Goal: Task Accomplishment & Management: Complete application form

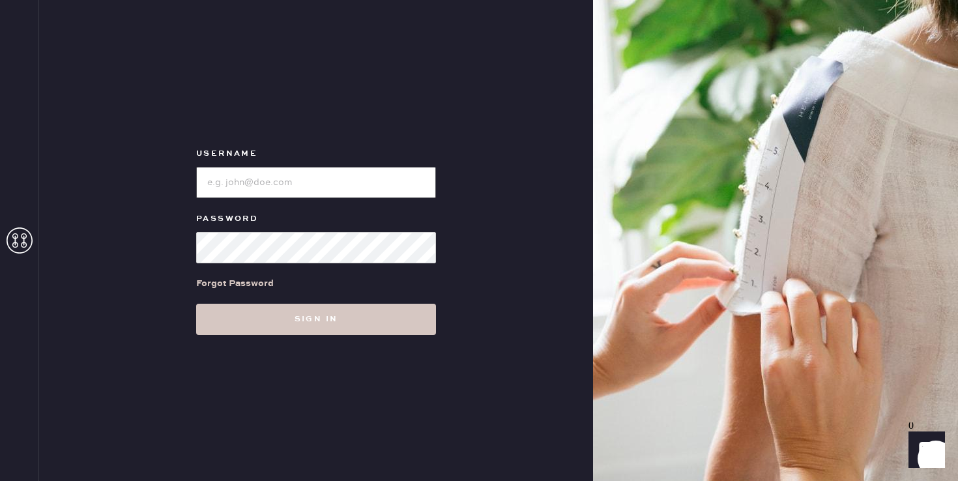
click at [358, 187] on input "loginName" at bounding box center [316, 182] width 240 height 31
type input "reformationsouthcoastplaza"
click at [324, 300] on div "Forgot Password" at bounding box center [316, 283] width 240 height 40
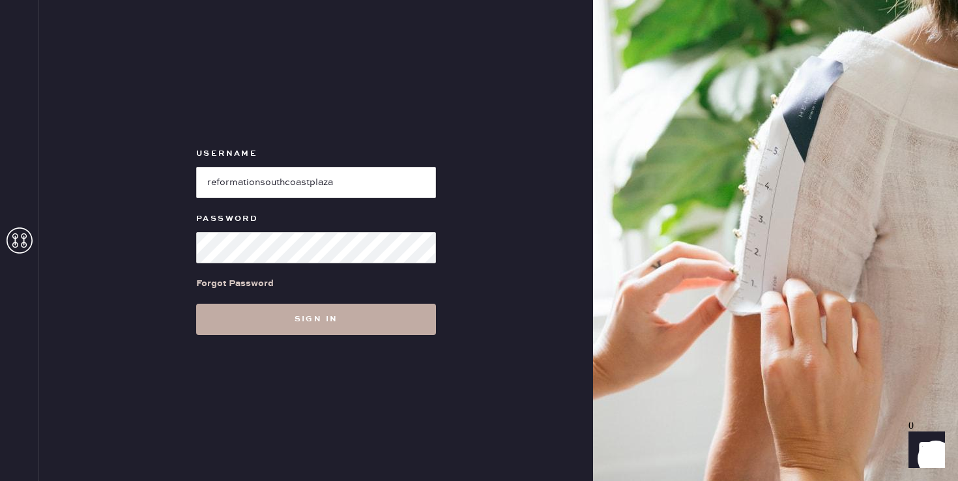
click at [324, 316] on button "Sign in" at bounding box center [316, 319] width 240 height 31
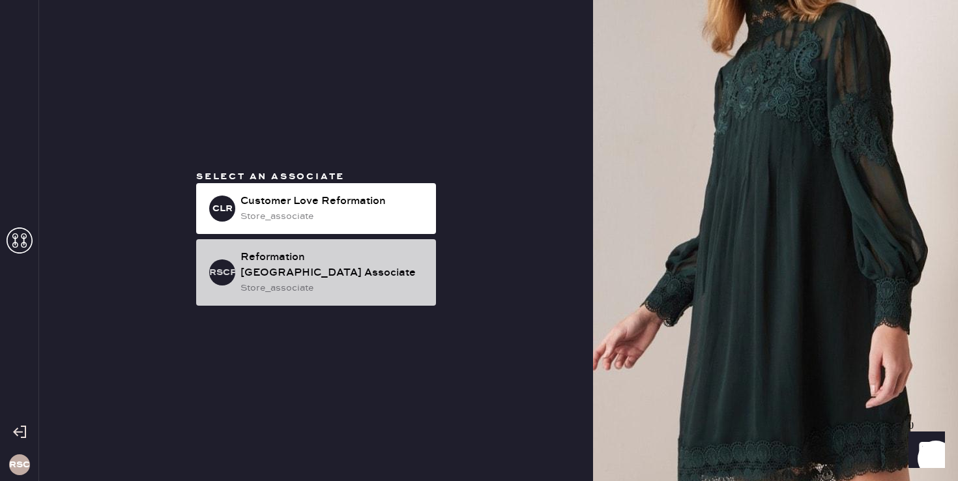
click at [301, 284] on div "store_associate" at bounding box center [333, 288] width 185 height 14
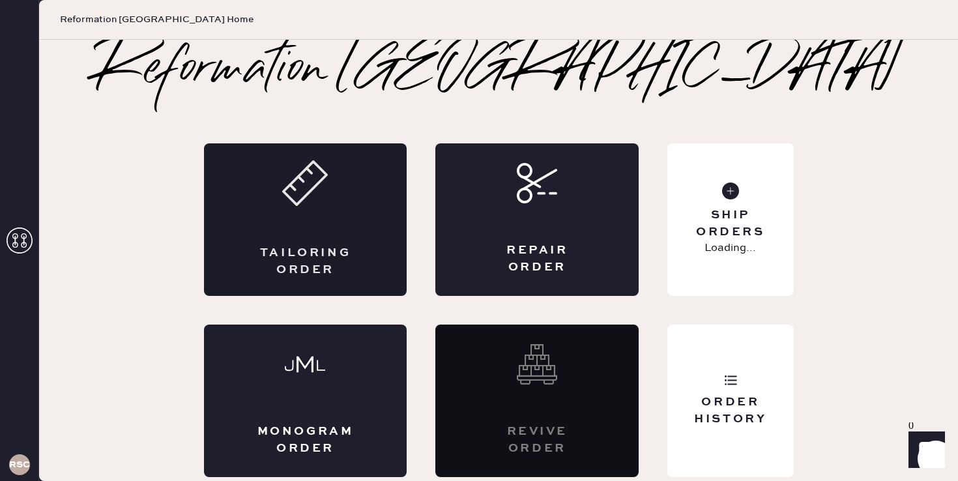
click at [315, 221] on div "Tailoring Order" at bounding box center [305, 219] width 203 height 153
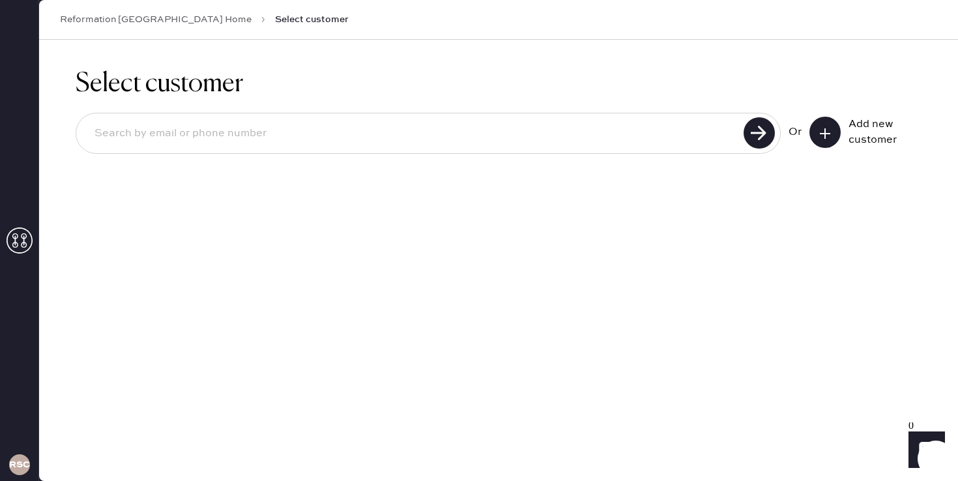
click at [832, 138] on button at bounding box center [825, 132] width 31 height 31
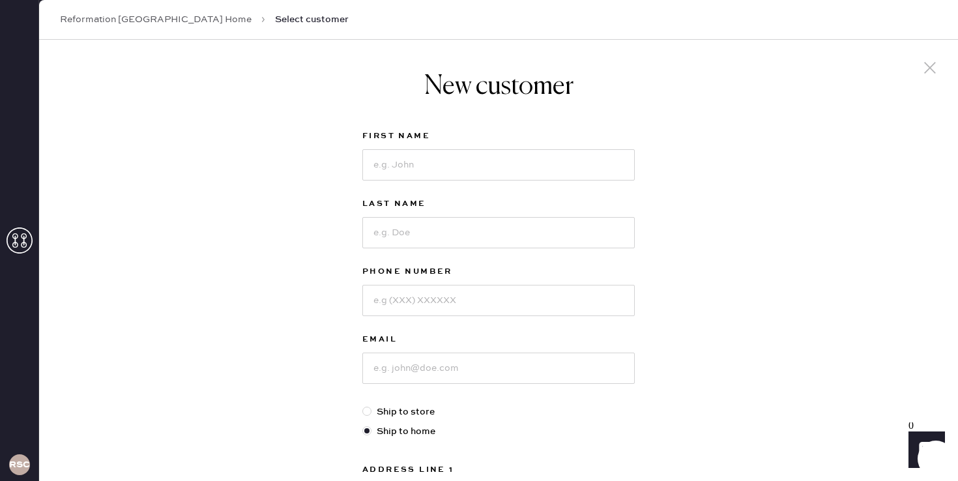
click at [25, 251] on use at bounding box center [20, 241] width 26 height 26
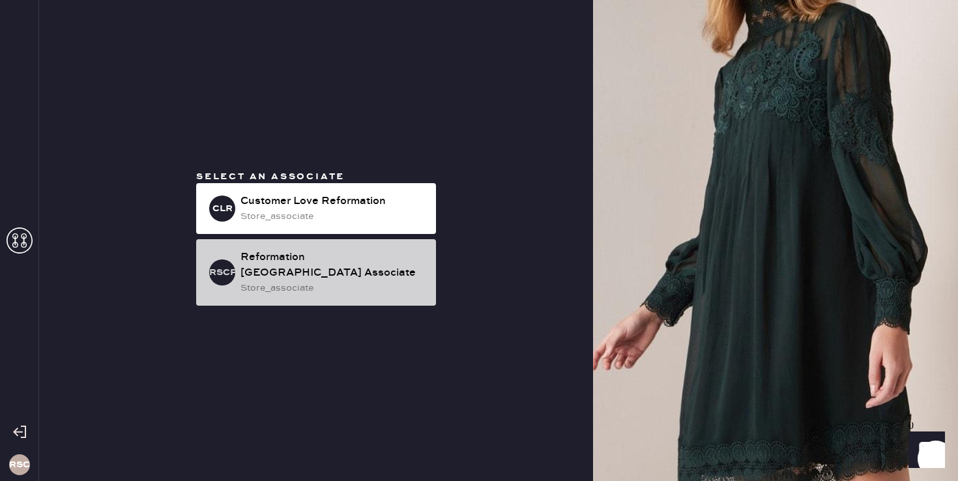
click at [332, 271] on div "Reformation [GEOGRAPHIC_DATA] Associate" at bounding box center [333, 265] width 185 height 31
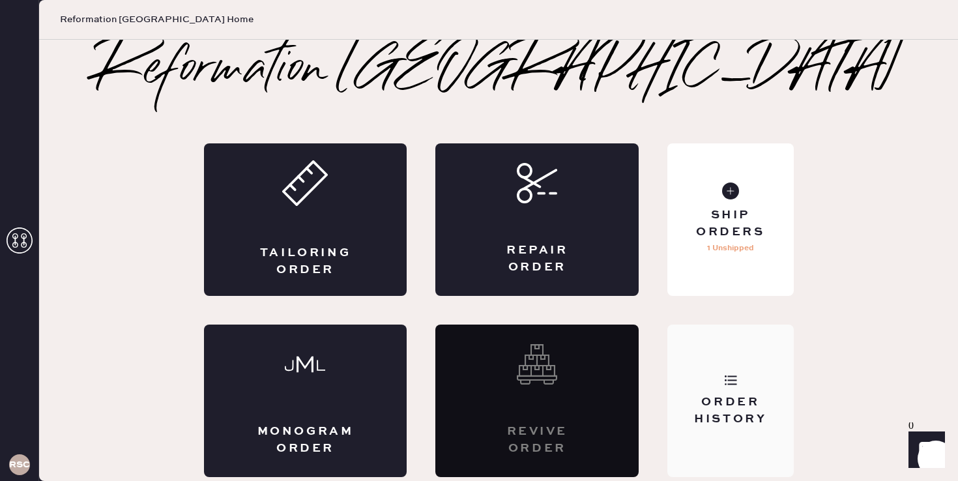
click at [727, 369] on div "Order History" at bounding box center [731, 401] width 126 height 153
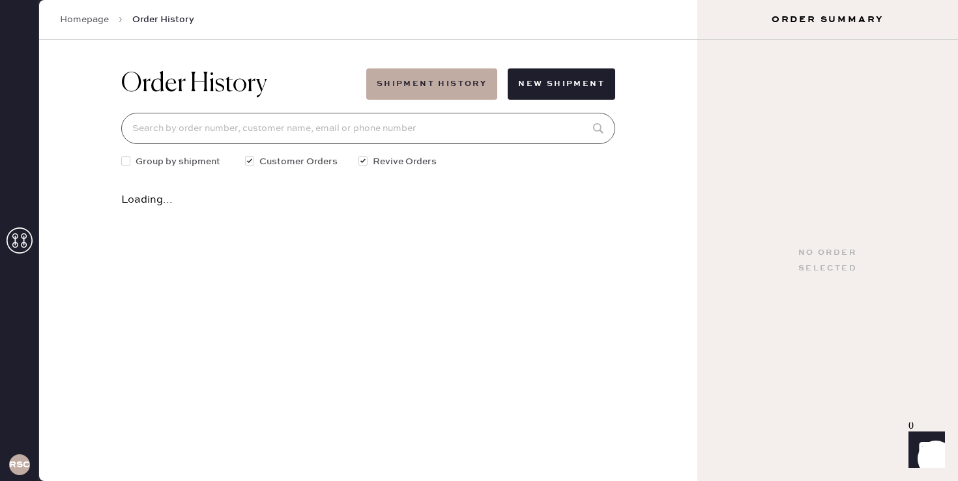
click at [370, 125] on input at bounding box center [368, 128] width 494 height 31
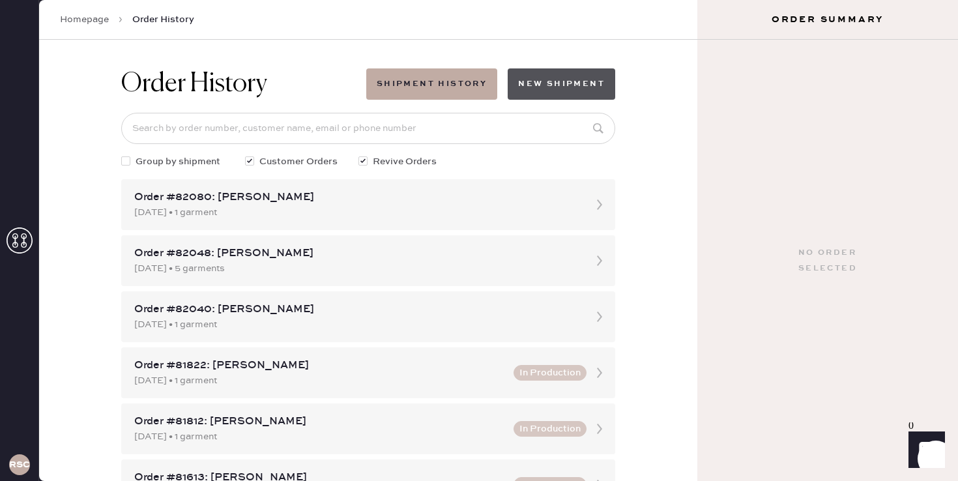
click at [561, 83] on button "New Shipment" at bounding box center [562, 83] width 108 height 31
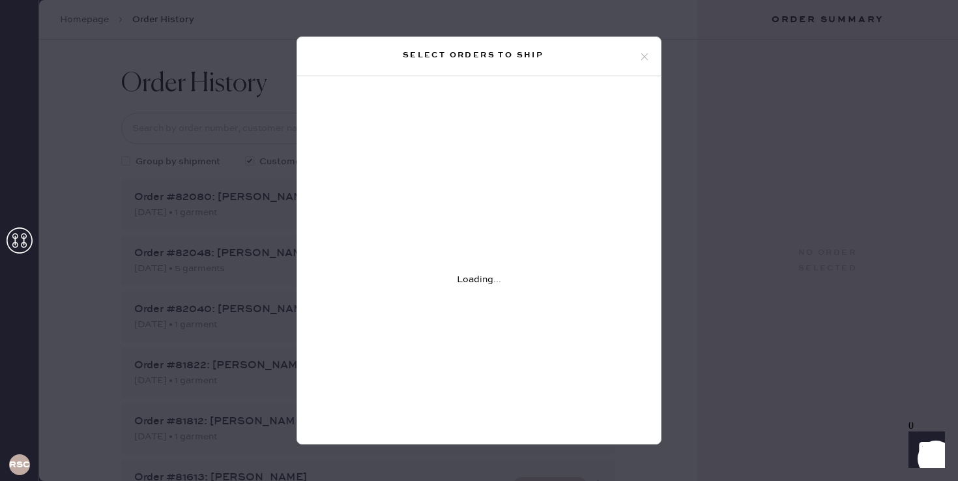
click at [647, 54] on icon at bounding box center [645, 57] width 12 height 12
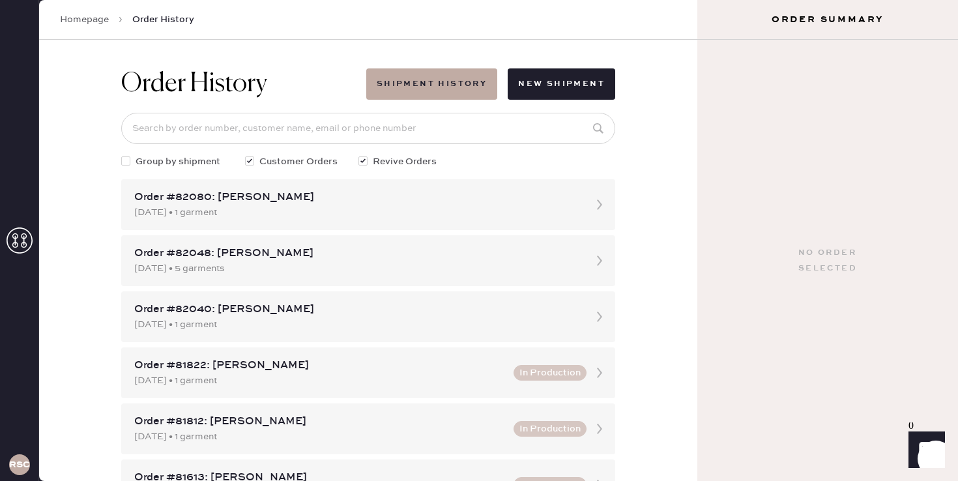
click at [31, 234] on icon at bounding box center [20, 241] width 26 height 26
click at [27, 236] on icon at bounding box center [20, 241] width 26 height 26
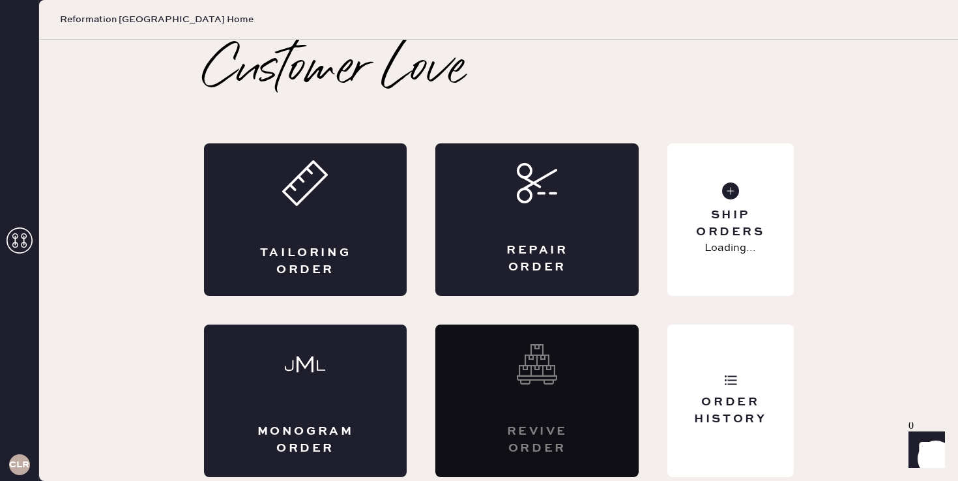
click at [256, 277] on div "Tailoring Order" at bounding box center [305, 261] width 99 height 33
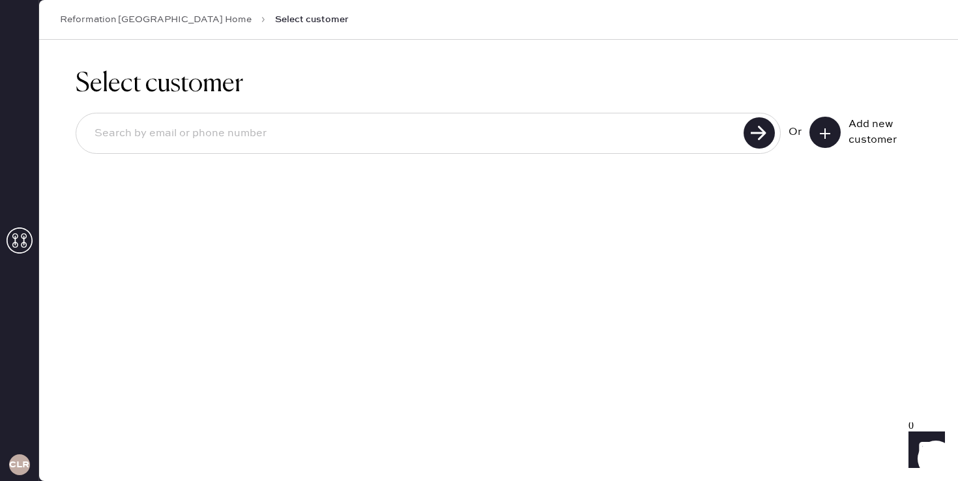
click at [257, 129] on input at bounding box center [412, 134] width 656 height 30
type input "9492852350"
click at [763, 129] on use at bounding box center [759, 132] width 31 height 31
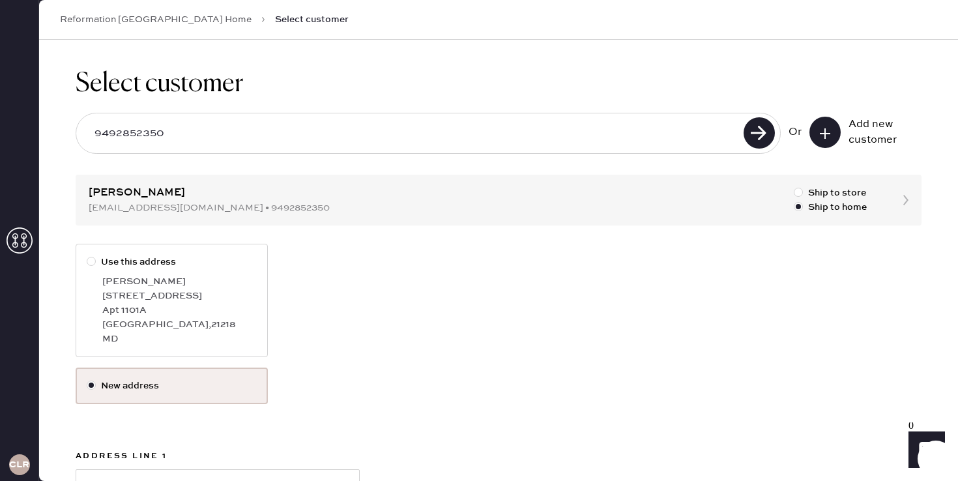
click at [123, 324] on div "[GEOGRAPHIC_DATA] , 21218" at bounding box center [179, 325] width 155 height 14
click at [87, 256] on input "Use this address" at bounding box center [87, 255] width 1 height 1
radio input "true"
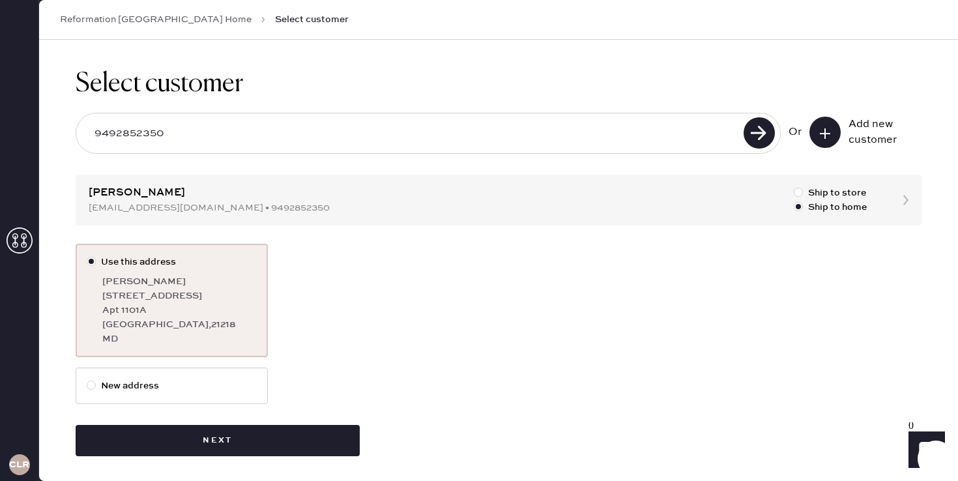
click at [142, 379] on label "New address" at bounding box center [172, 386] width 192 height 37
click at [87, 379] on input "New address" at bounding box center [87, 379] width 1 height 1
radio input "true"
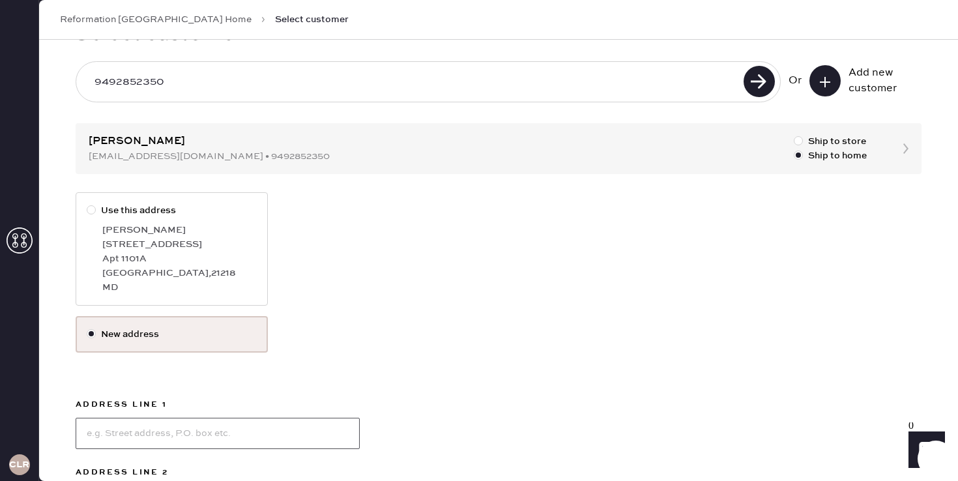
click at [161, 435] on input at bounding box center [218, 433] width 284 height 31
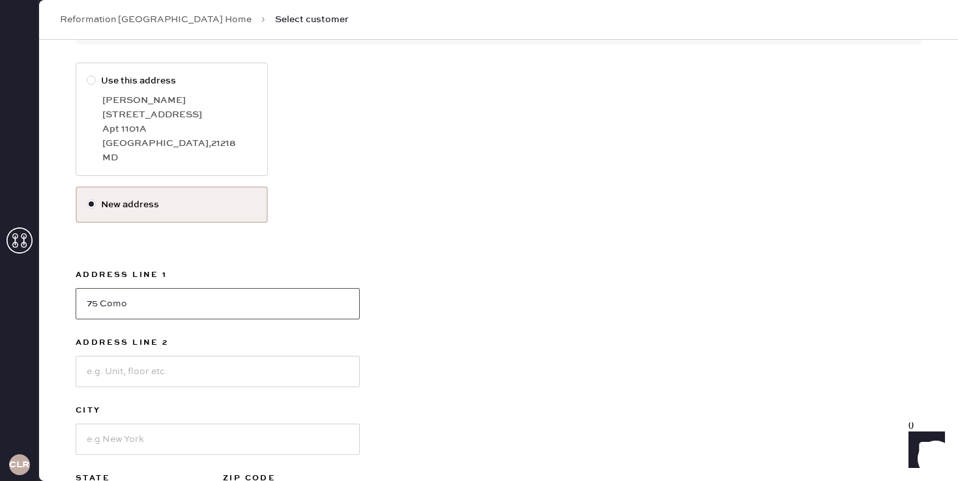
scroll to position [225, 0]
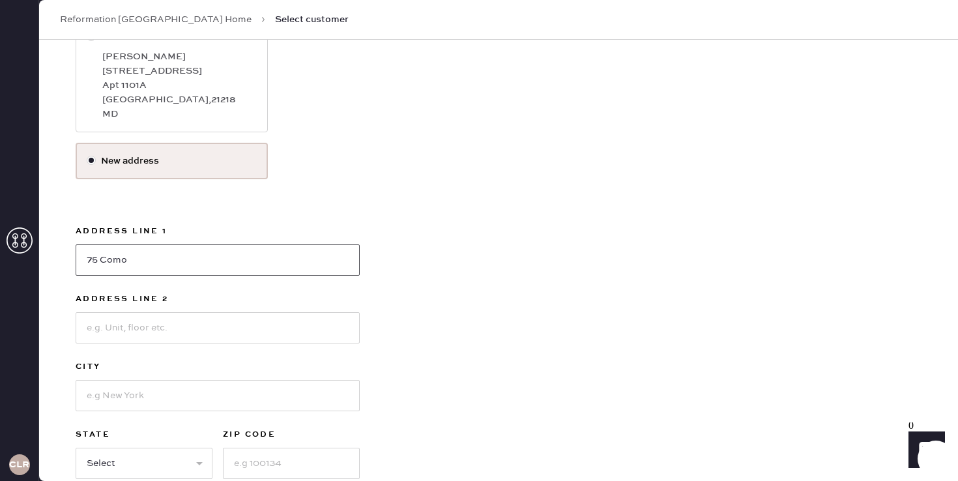
type input "75 Como"
click at [102, 391] on input at bounding box center [218, 395] width 284 height 31
type input "Irvine"
click at [113, 464] on select "Select AK AL AR AZ CA CO CT [GEOGRAPHIC_DATA] DE FL [GEOGRAPHIC_DATA] HI [GEOGR…" at bounding box center [144, 463] width 137 height 31
select select "CA"
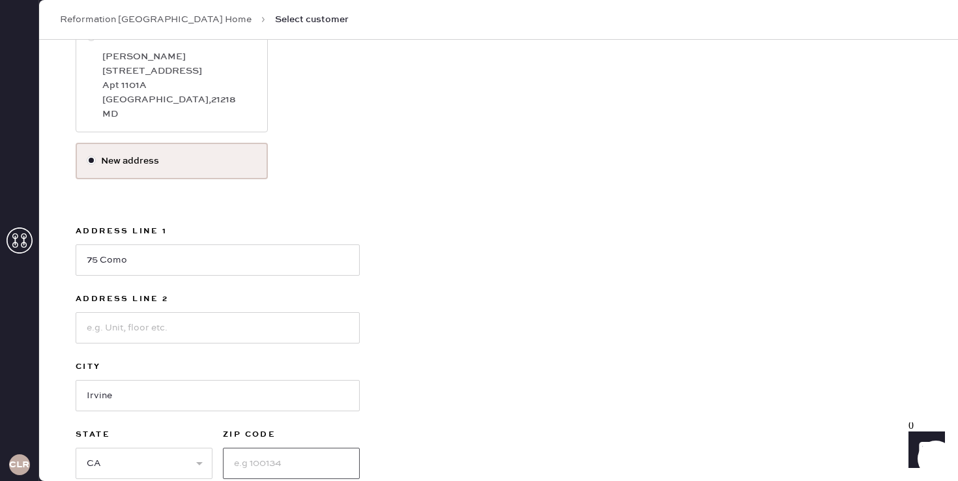
click at [269, 463] on input at bounding box center [291, 463] width 137 height 31
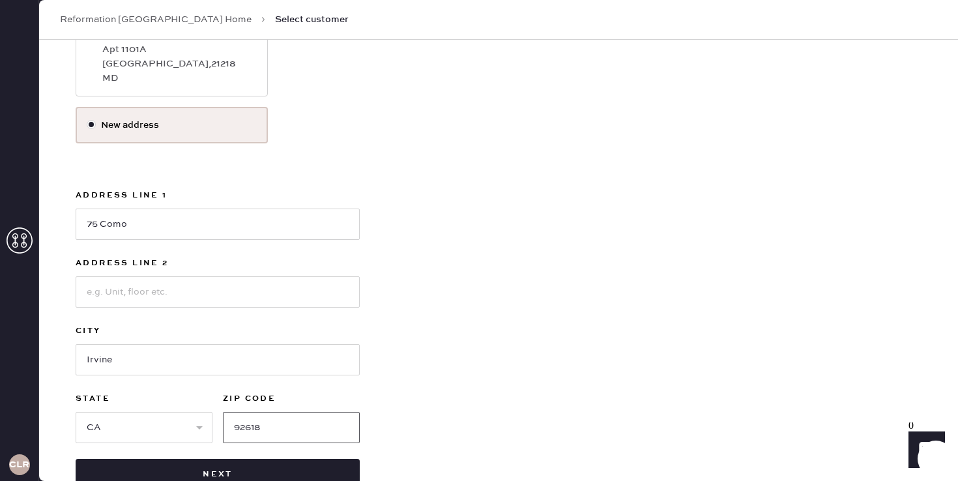
scroll to position [271, 0]
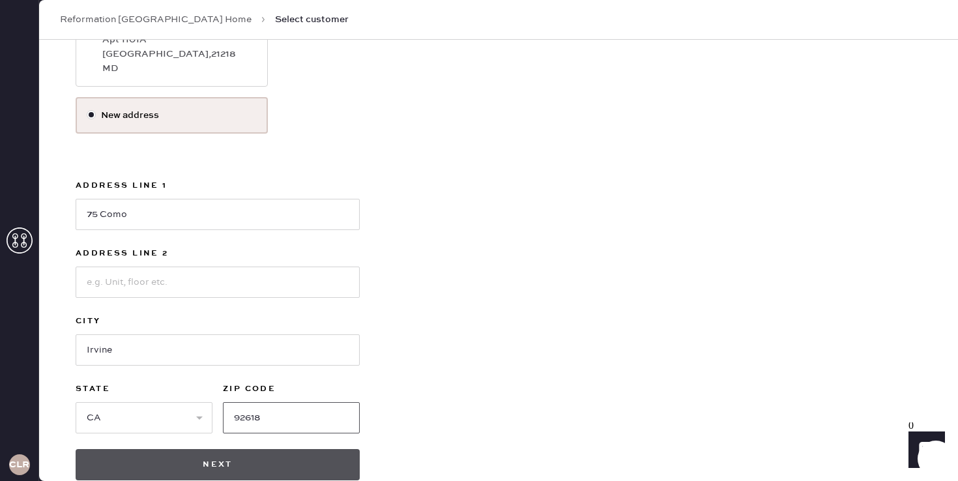
type input "92618"
click at [239, 468] on button "Next" at bounding box center [218, 464] width 284 height 31
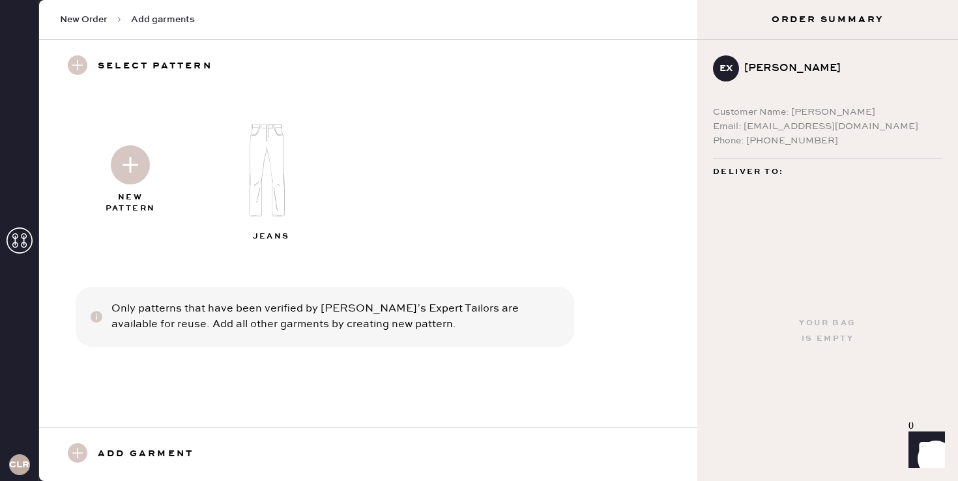
click at [118, 164] on img at bounding box center [130, 164] width 39 height 39
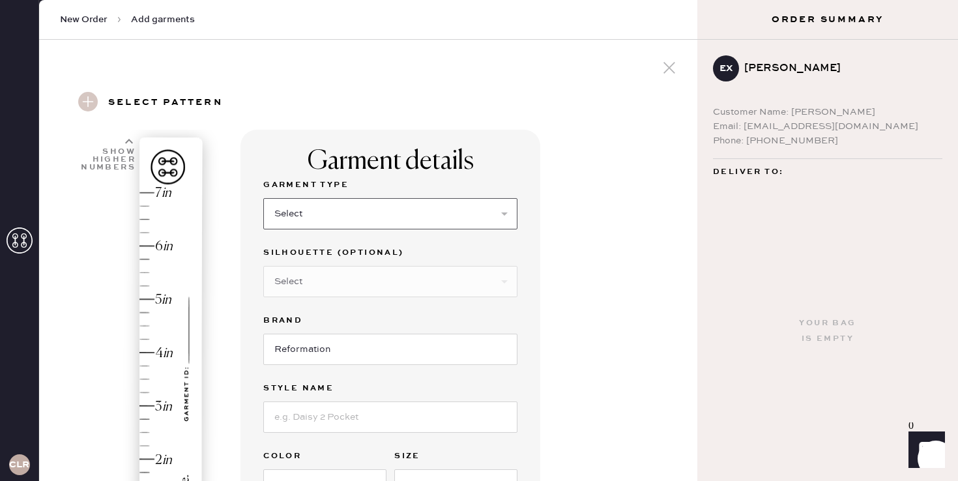
click at [336, 216] on select "Select Basic Skirt Jeans Leggings Pants Shorts Basic Sleeved Dress Basic Sleeve…" at bounding box center [390, 213] width 254 height 31
select select "2"
click at [308, 288] on select "Select Other" at bounding box center [390, 281] width 254 height 31
select select "5"
click at [325, 406] on input at bounding box center [390, 417] width 254 height 31
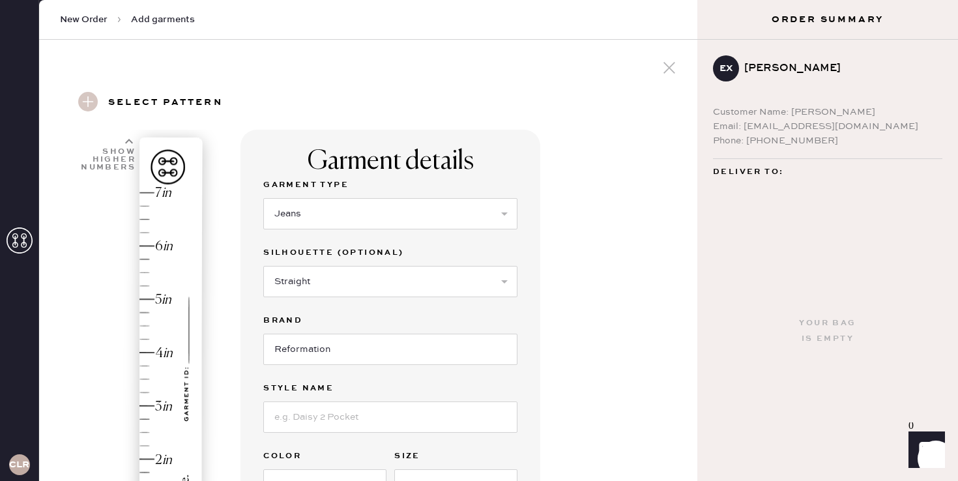
type input "2"
click at [170, 452] on div "Hem here!" at bounding box center [134, 379] width 139 height 385
click at [310, 423] on input at bounding box center [390, 417] width 254 height 31
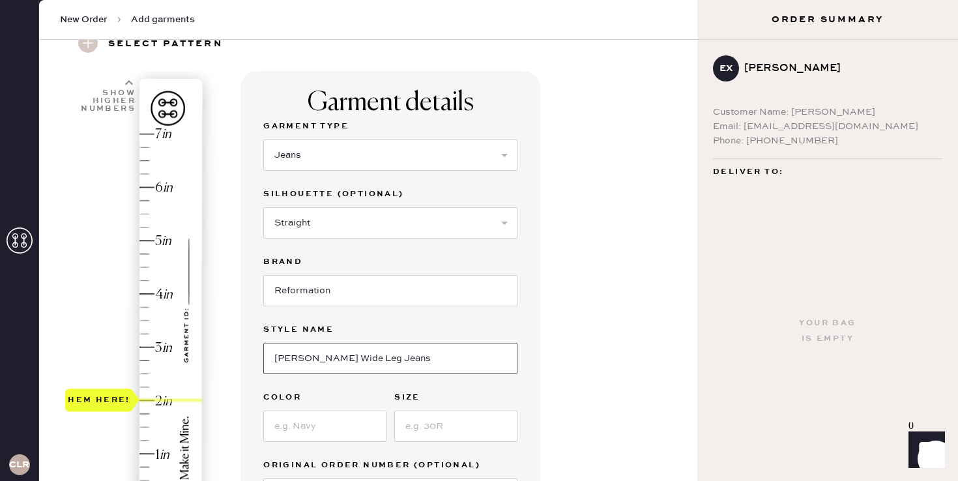
scroll to position [132, 0]
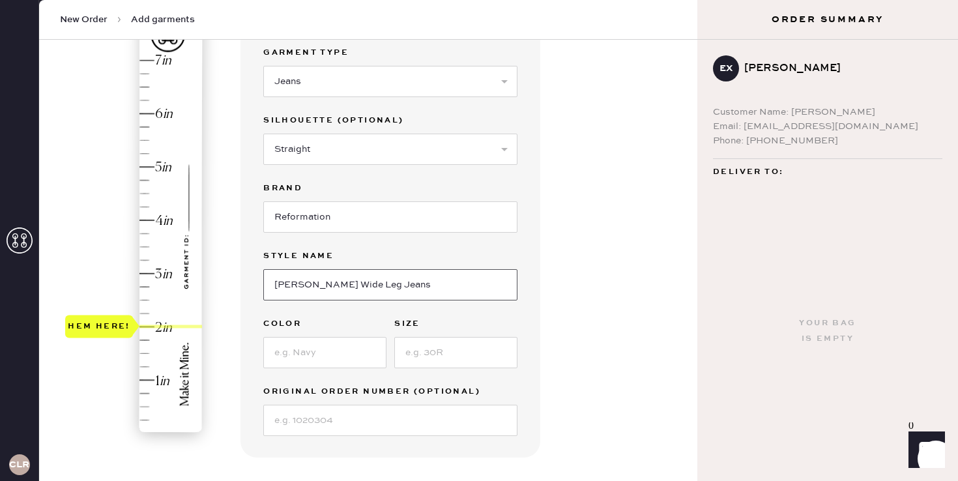
type input "[PERSON_NAME] Wide Leg Jeans"
click at [334, 351] on input at bounding box center [324, 352] width 123 height 31
type input "Cloquet"
click at [452, 360] on input at bounding box center [455, 352] width 123 height 31
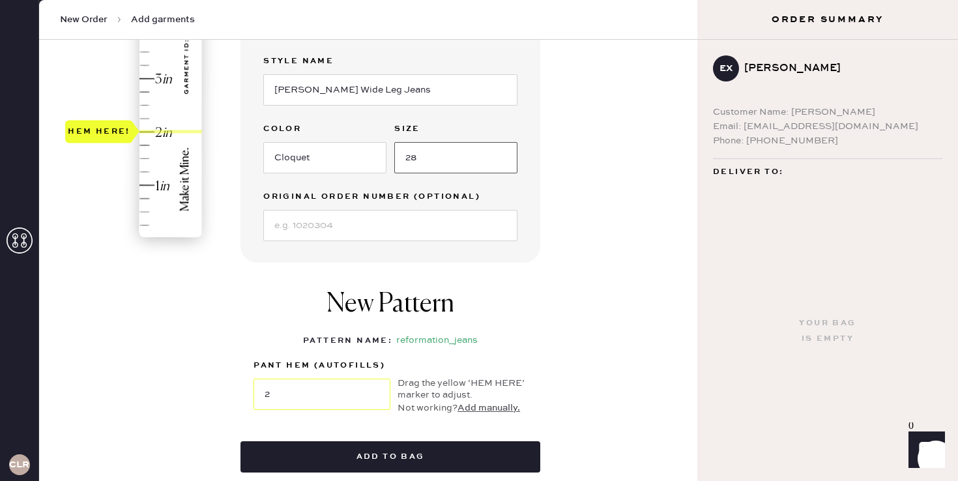
scroll to position [348, 0]
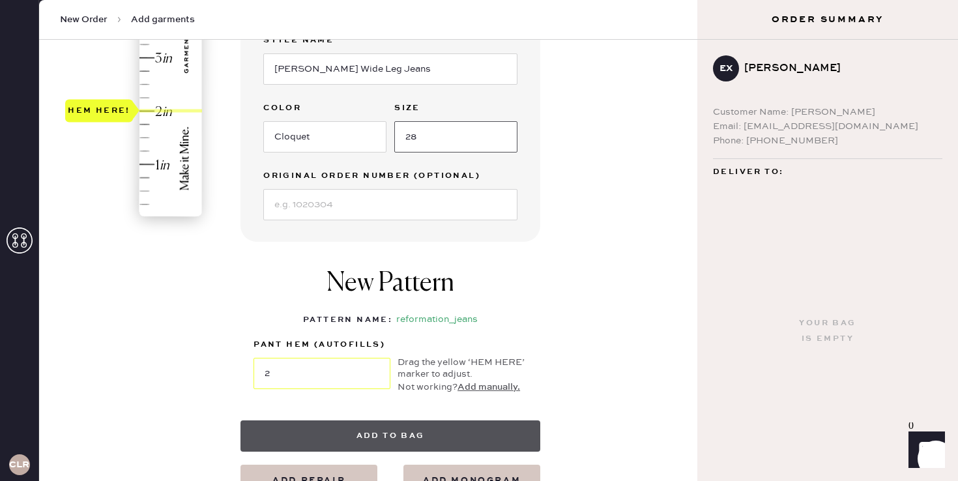
type input "28"
click at [354, 428] on button "Add to bag" at bounding box center [391, 436] width 300 height 31
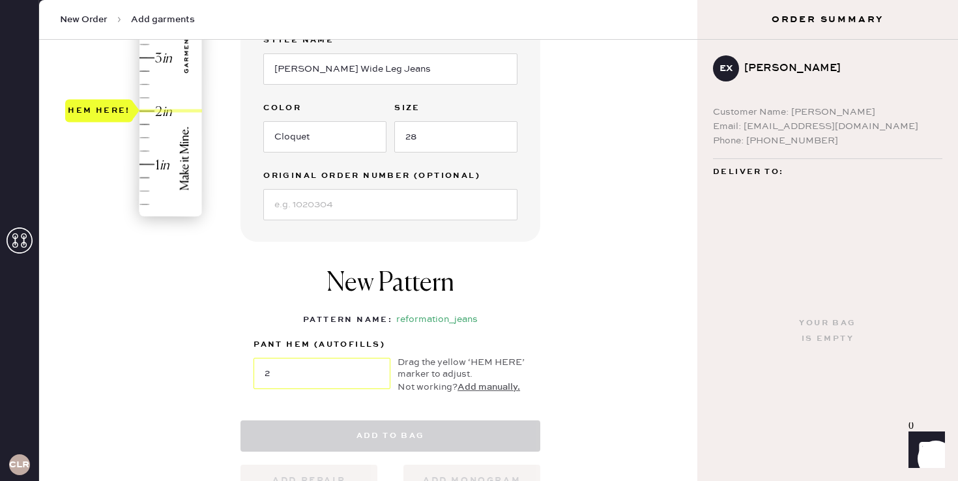
select select
select select "2"
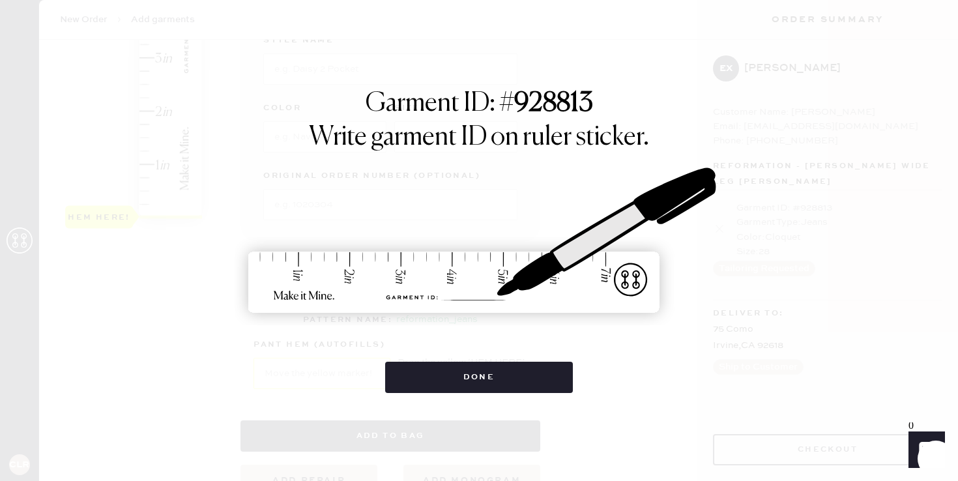
drag, startPoint x: 354, startPoint y: 428, endPoint x: 360, endPoint y: 444, distance: 16.7
click at [354, 428] on div "Garment ID: # 928813 Write garment ID on ruler sticker. Done" at bounding box center [479, 240] width 958 height 481
click at [520, 394] on div "Garment ID: # 928813 Write garment ID on ruler sticker. Done" at bounding box center [479, 240] width 958 height 481
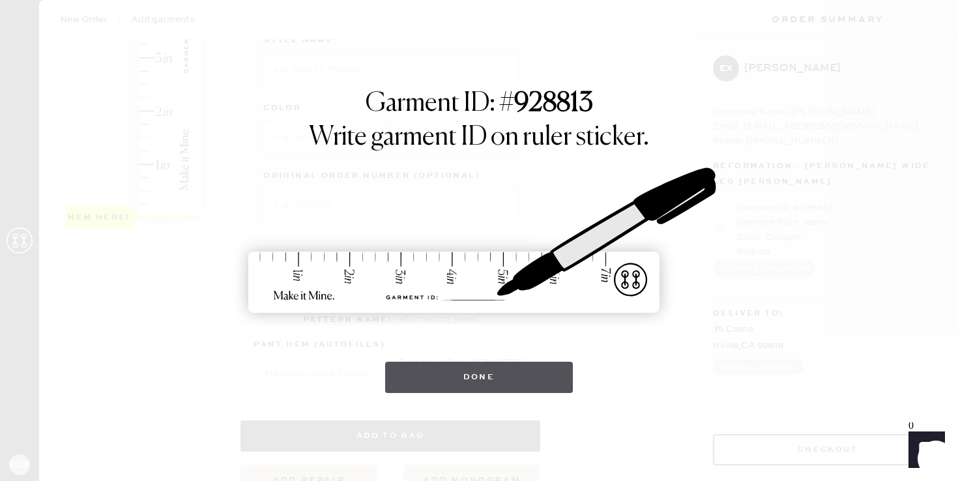
click at [461, 364] on button "Done" at bounding box center [479, 377] width 188 height 31
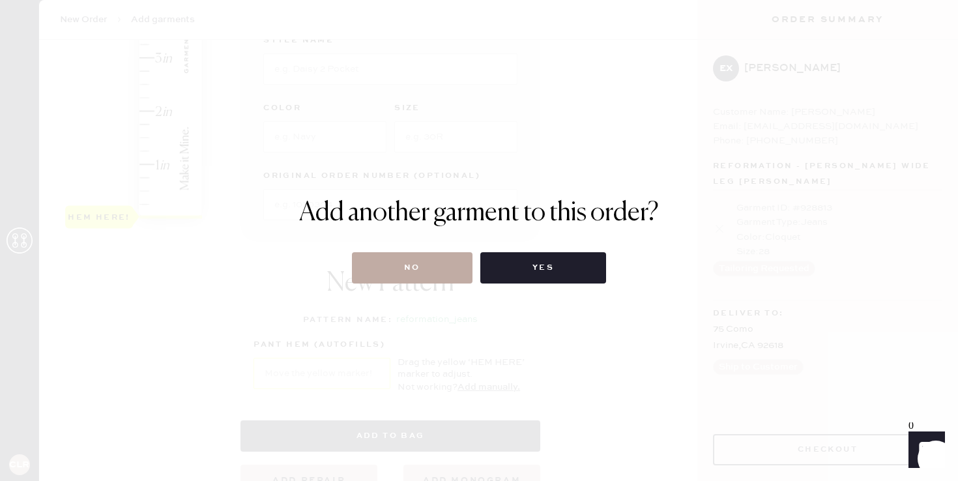
click at [426, 278] on button "No" at bounding box center [412, 267] width 121 height 31
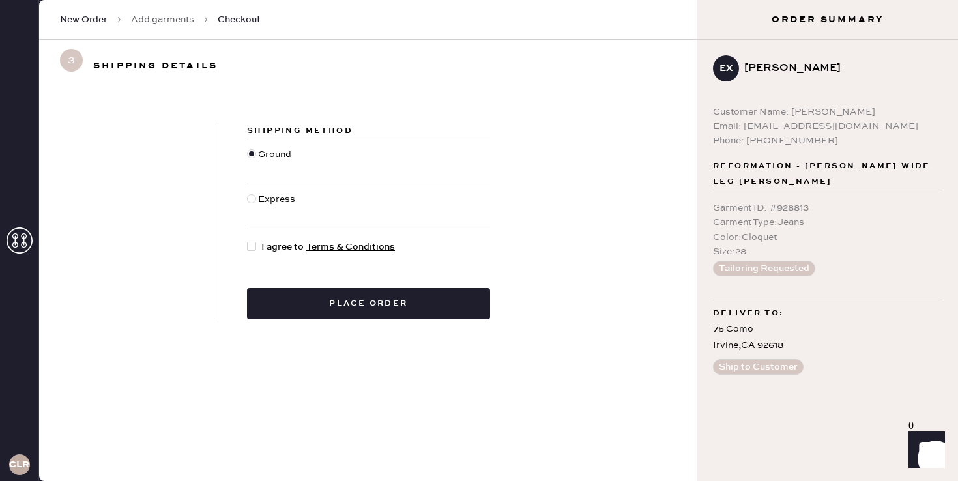
click at [268, 252] on span "I agree to Terms & Conditions" at bounding box center [328, 247] width 134 height 14
click at [248, 241] on input "I agree to Terms & Conditions" at bounding box center [247, 240] width 1 height 1
checkbox input "true"
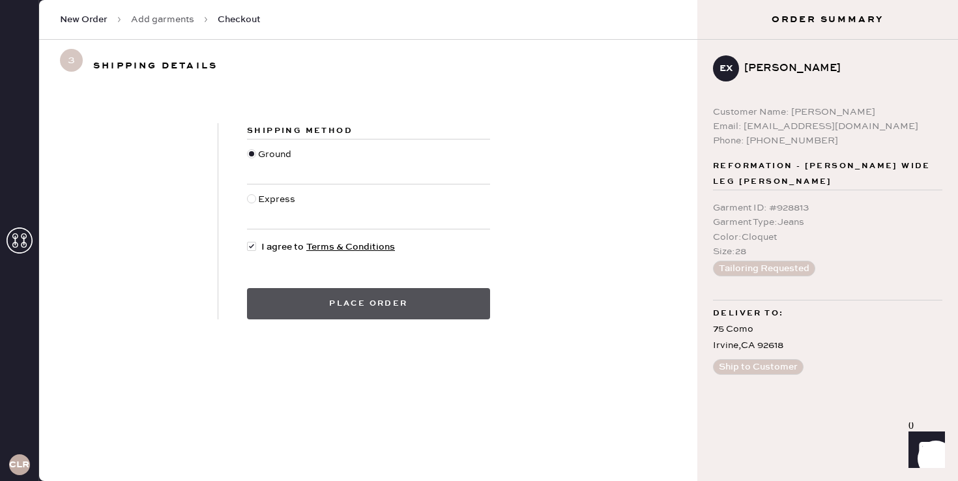
click at [304, 306] on button "Place order" at bounding box center [368, 303] width 243 height 31
